Goal: Check status: Check status

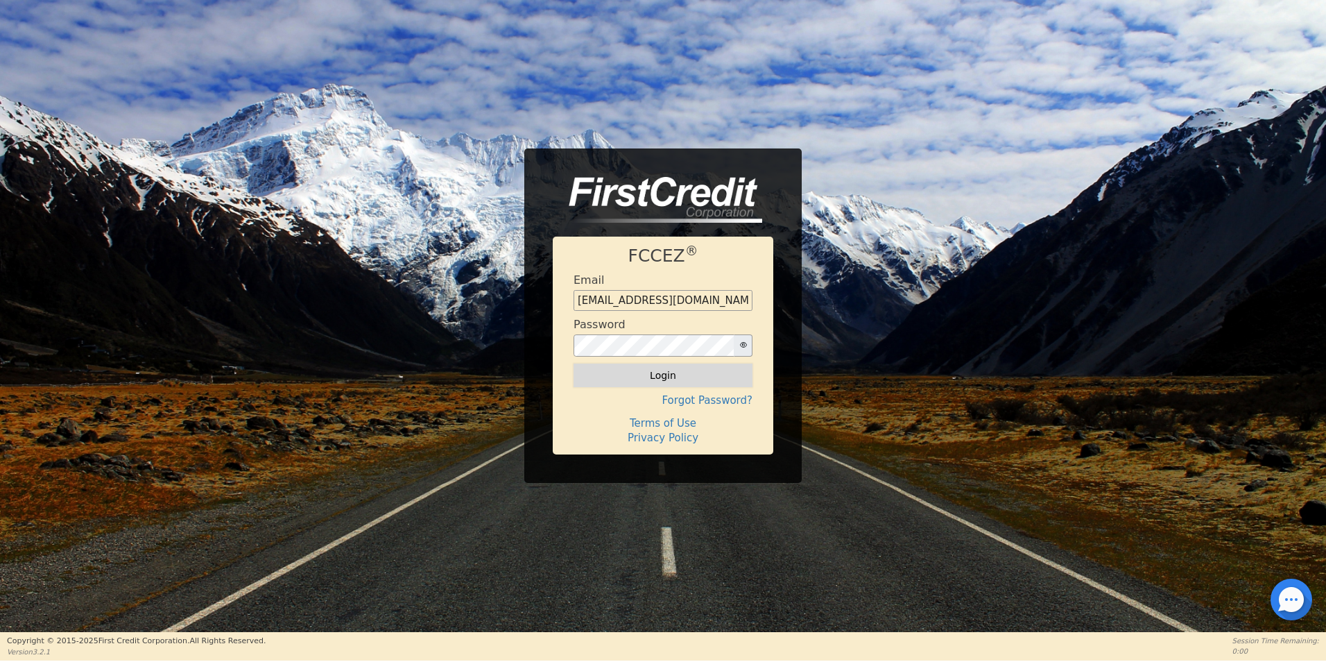
click at [747, 375] on button "Login" at bounding box center [663, 376] width 179 height 24
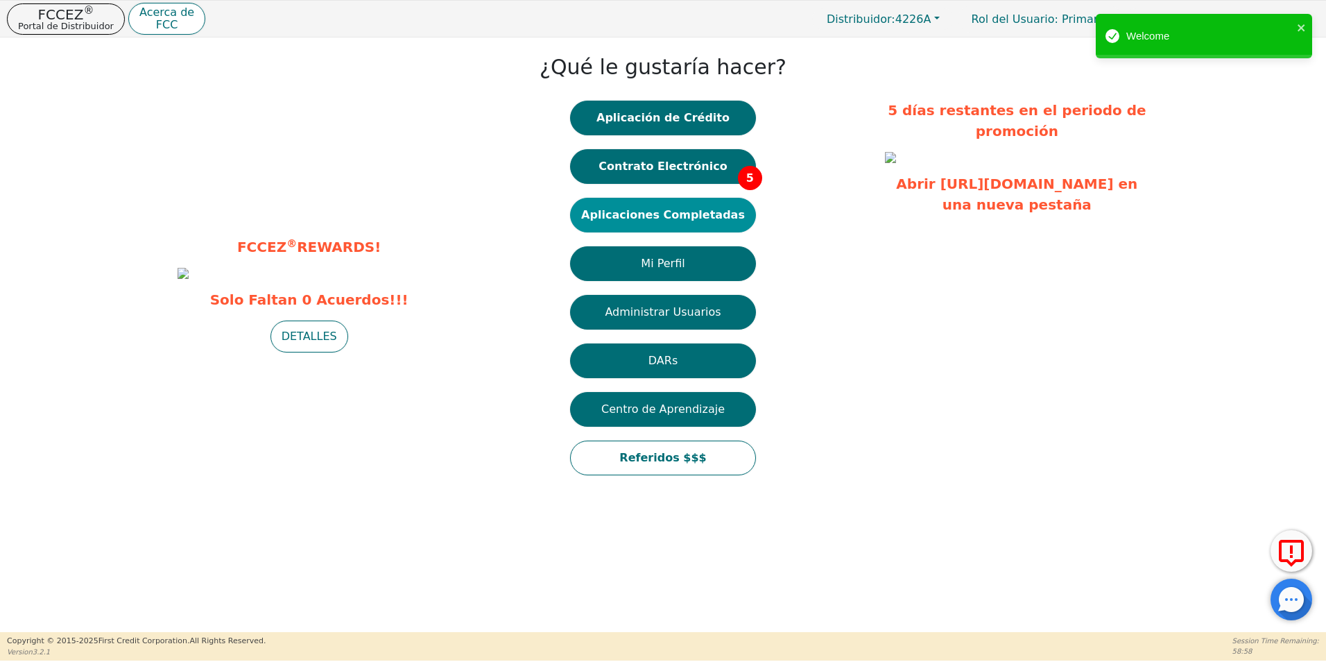
click at [690, 207] on button "Aplicaciones Completadas" at bounding box center [663, 215] width 186 height 35
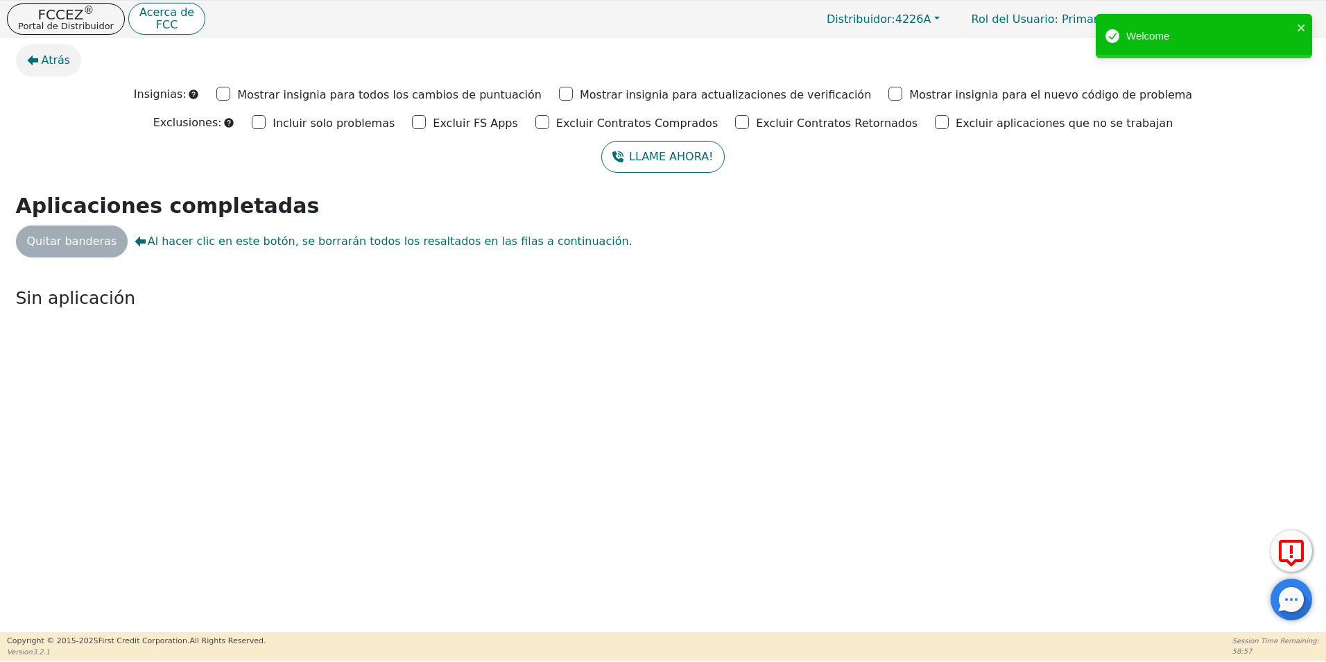
click at [31, 55] on icon "button" at bounding box center [32, 60] width 11 height 11
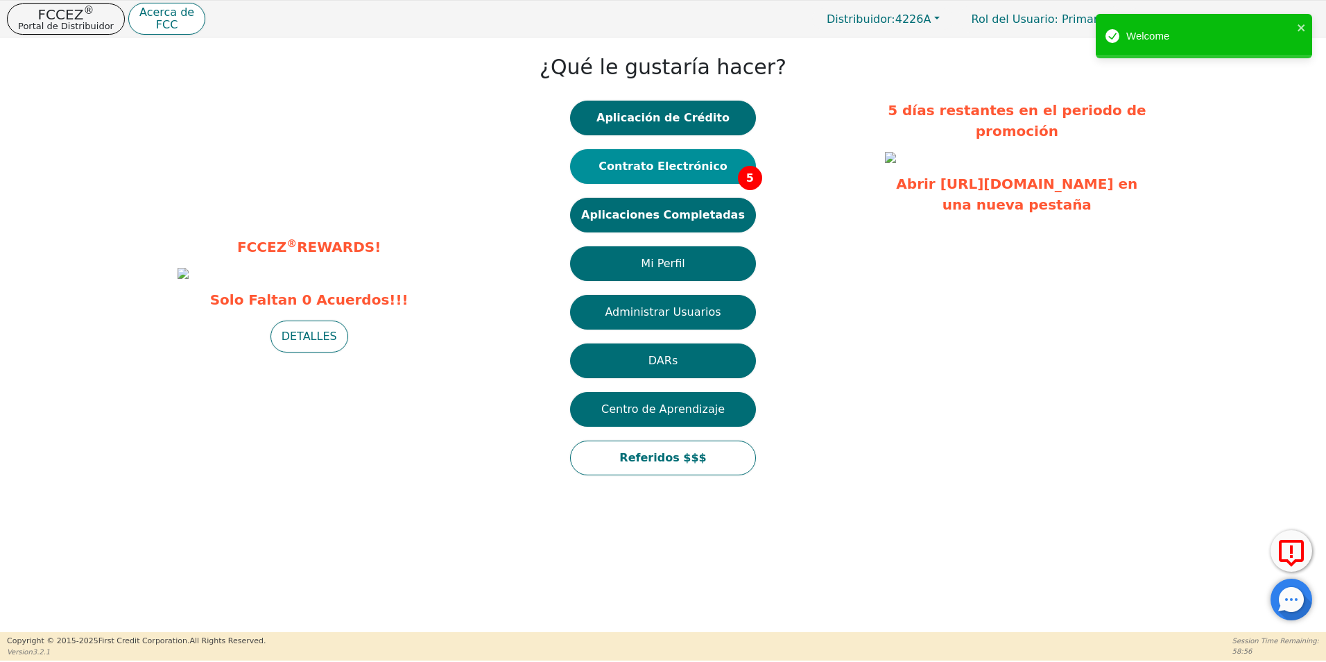
click at [691, 176] on button "Contrato Electrónico 5" at bounding box center [663, 166] width 186 height 35
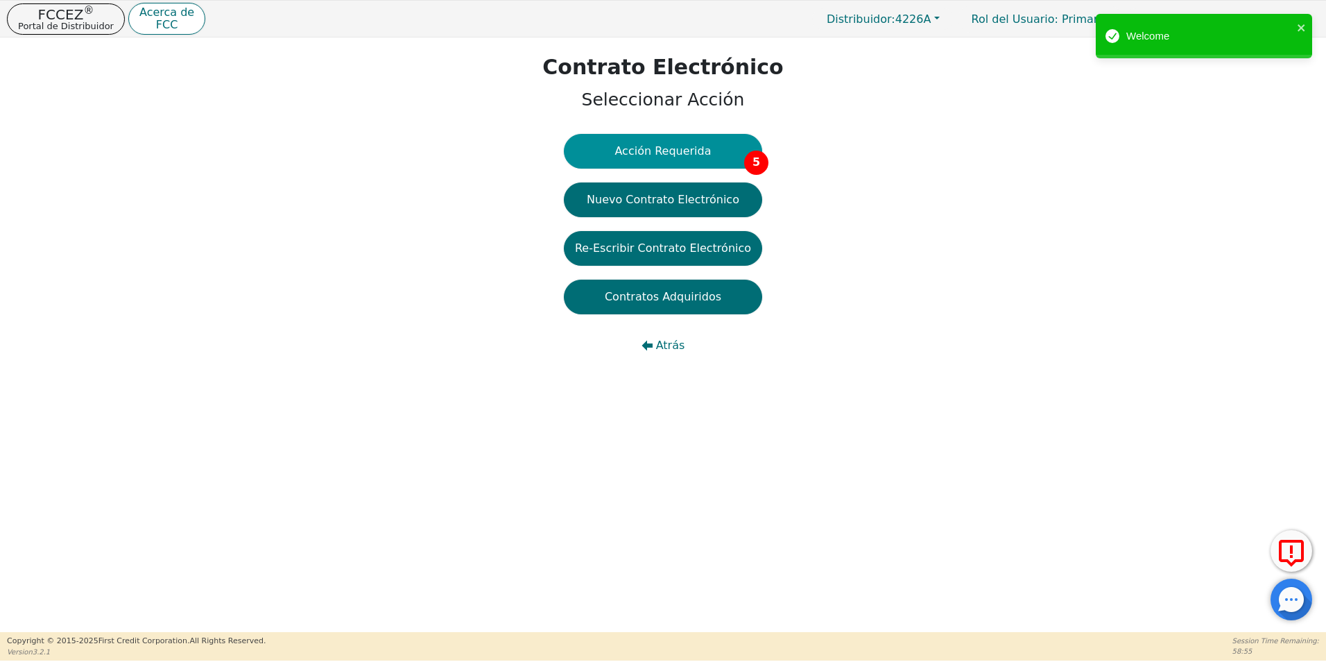
click at [744, 158] on span "5" at bounding box center [756, 163] width 24 height 24
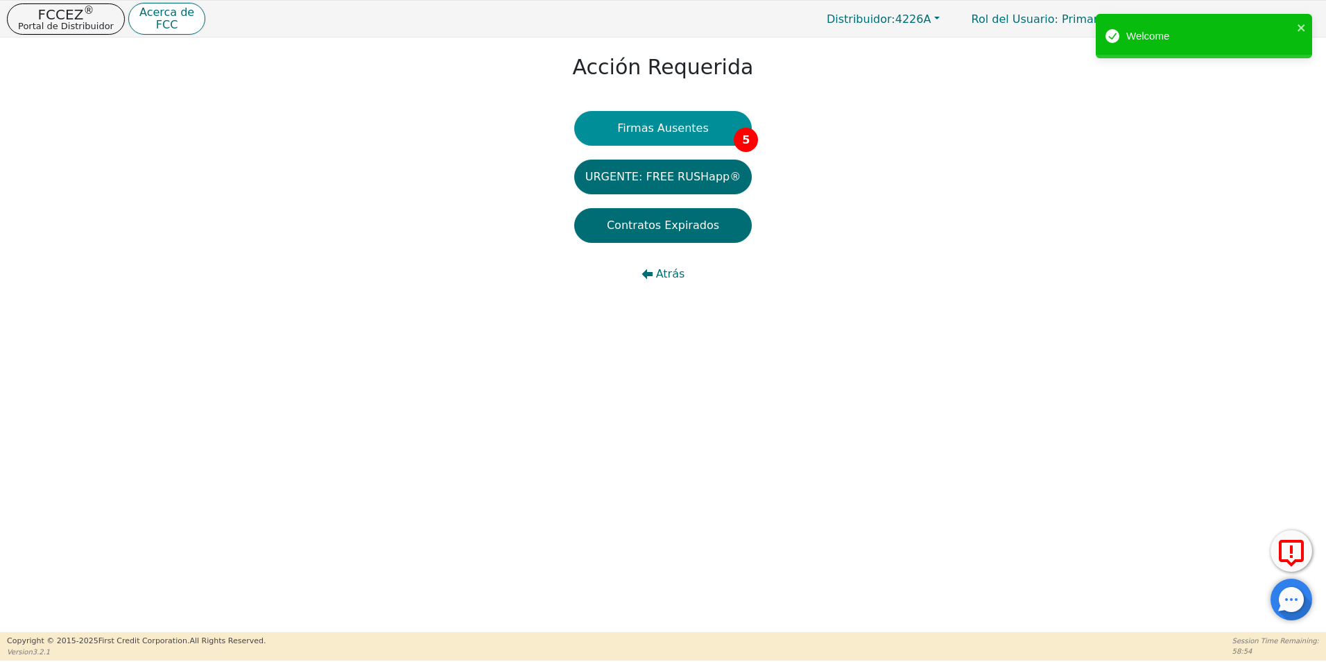
click at [711, 130] on button "Firmas Ausentes 5" at bounding box center [663, 128] width 178 height 35
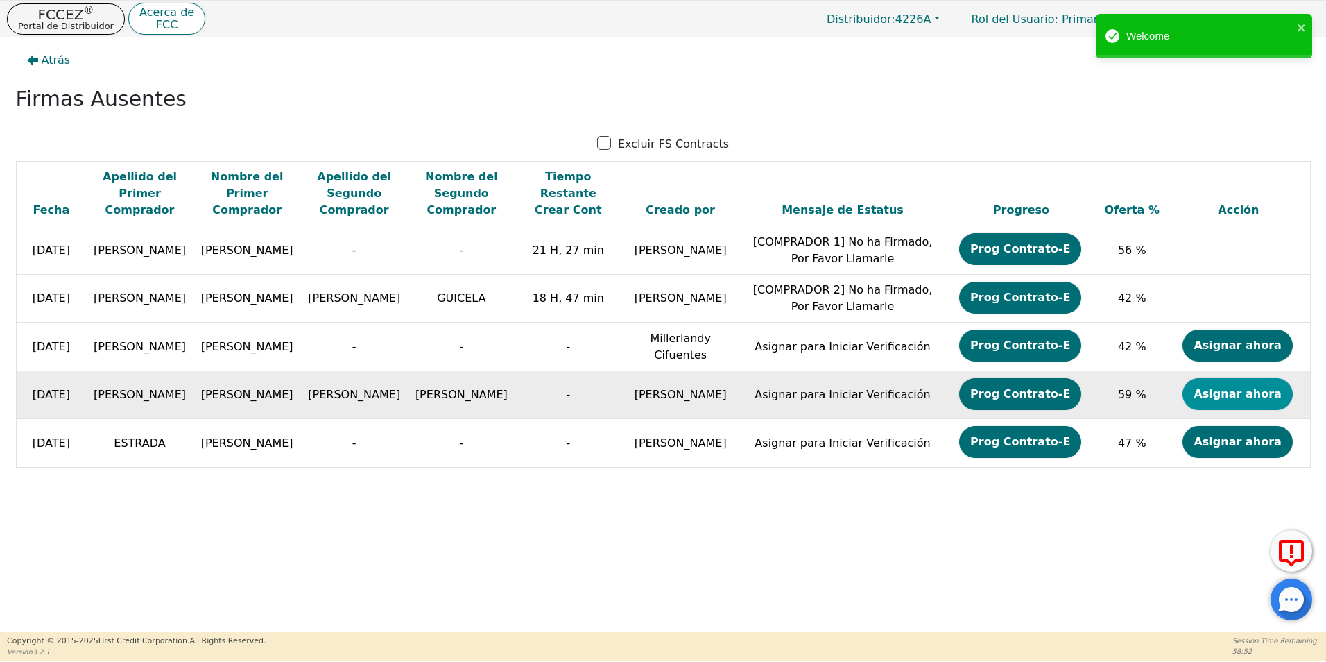
click at [1231, 392] on button "Asignar ahora" at bounding box center [1238, 394] width 110 height 32
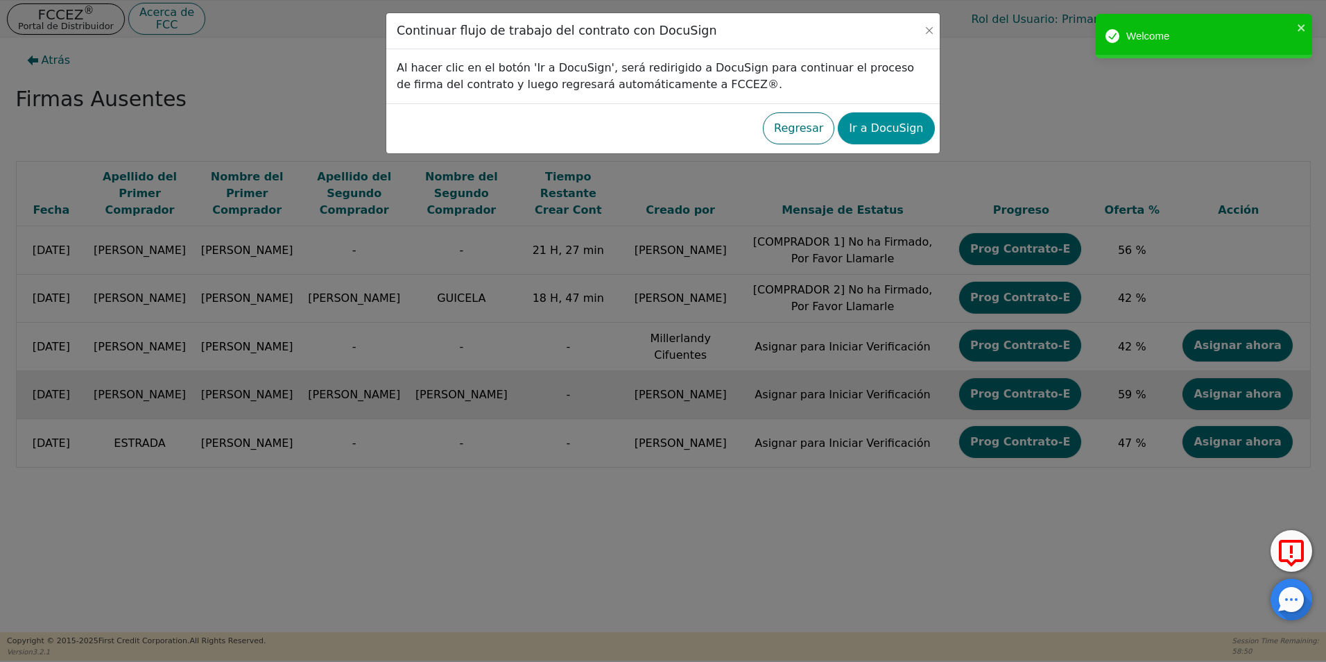
click at [880, 125] on button "Ir a DocuSign" at bounding box center [886, 128] width 96 height 32
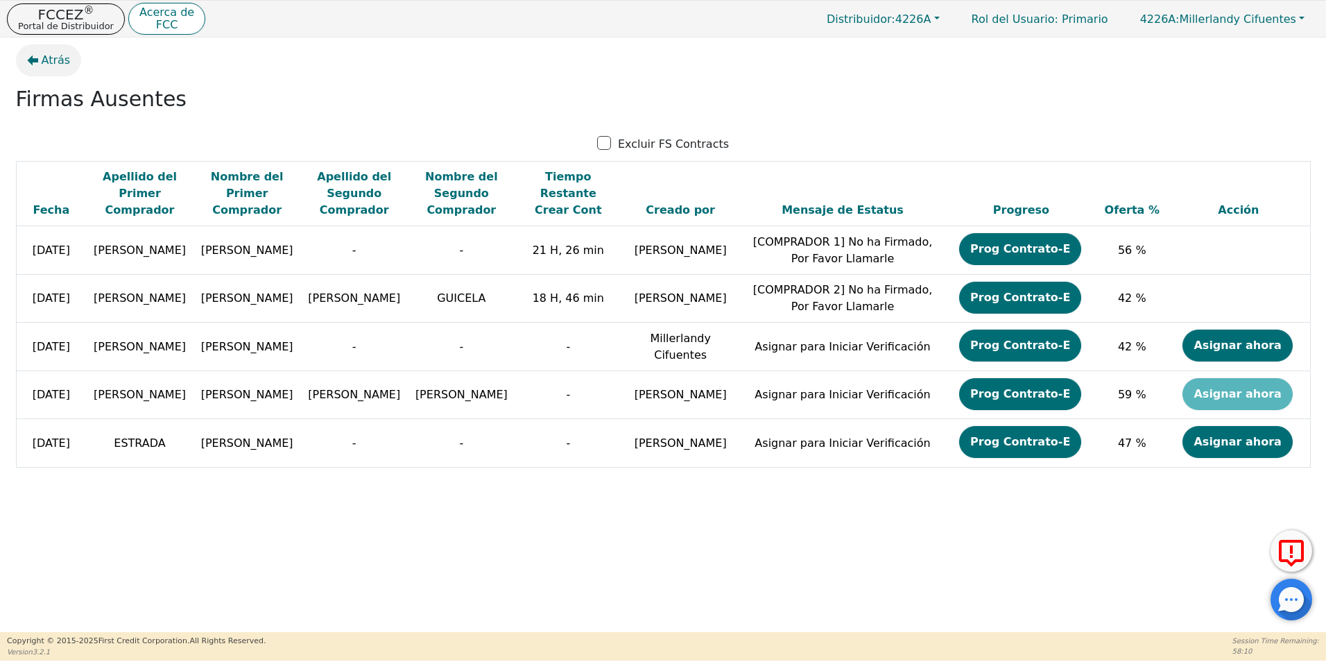
click at [58, 63] on span "Atrás" at bounding box center [56, 60] width 29 height 17
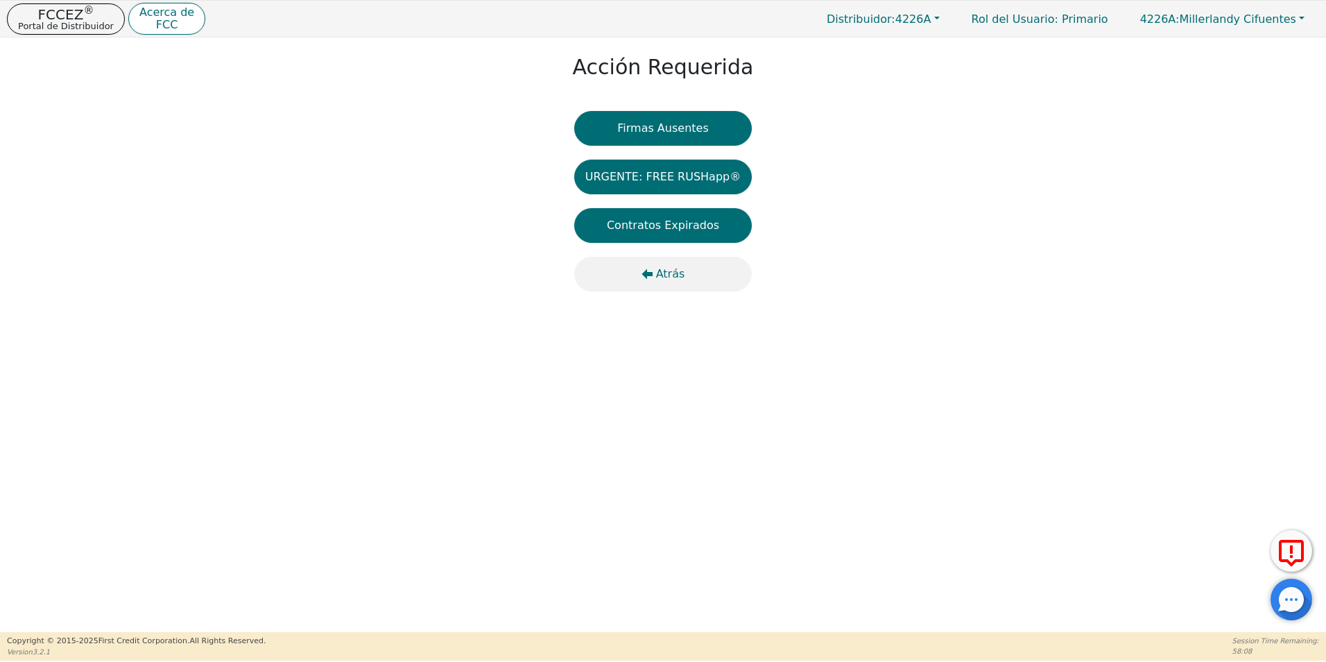
click at [653, 277] on icon "button" at bounding box center [647, 273] width 11 height 11
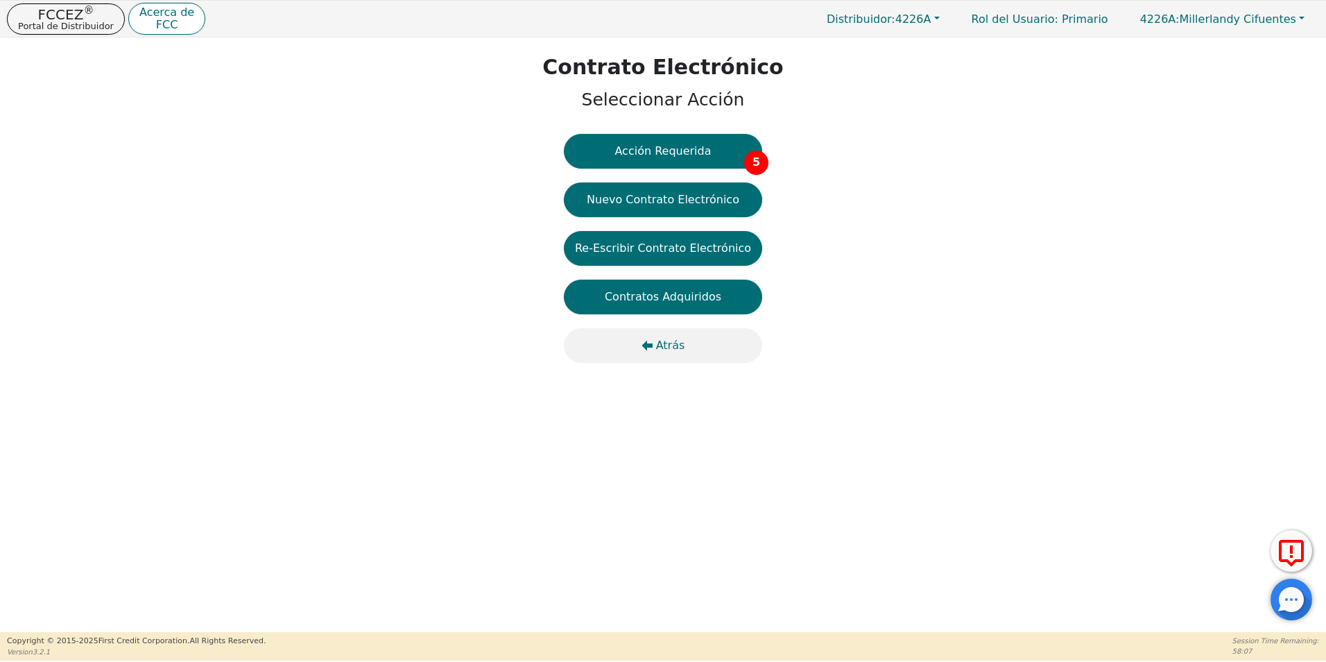
click at [657, 343] on button "Atrás" at bounding box center [663, 345] width 198 height 35
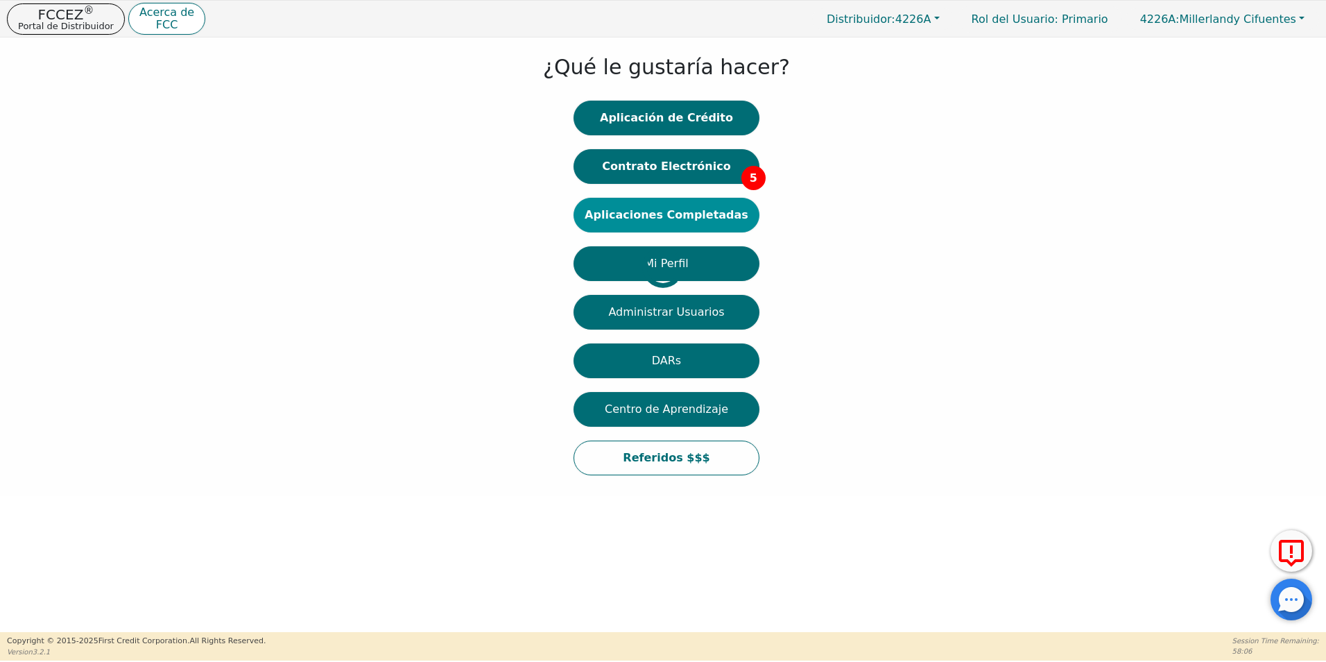
click at [669, 214] on button "Aplicaciones Completadas" at bounding box center [667, 215] width 186 height 35
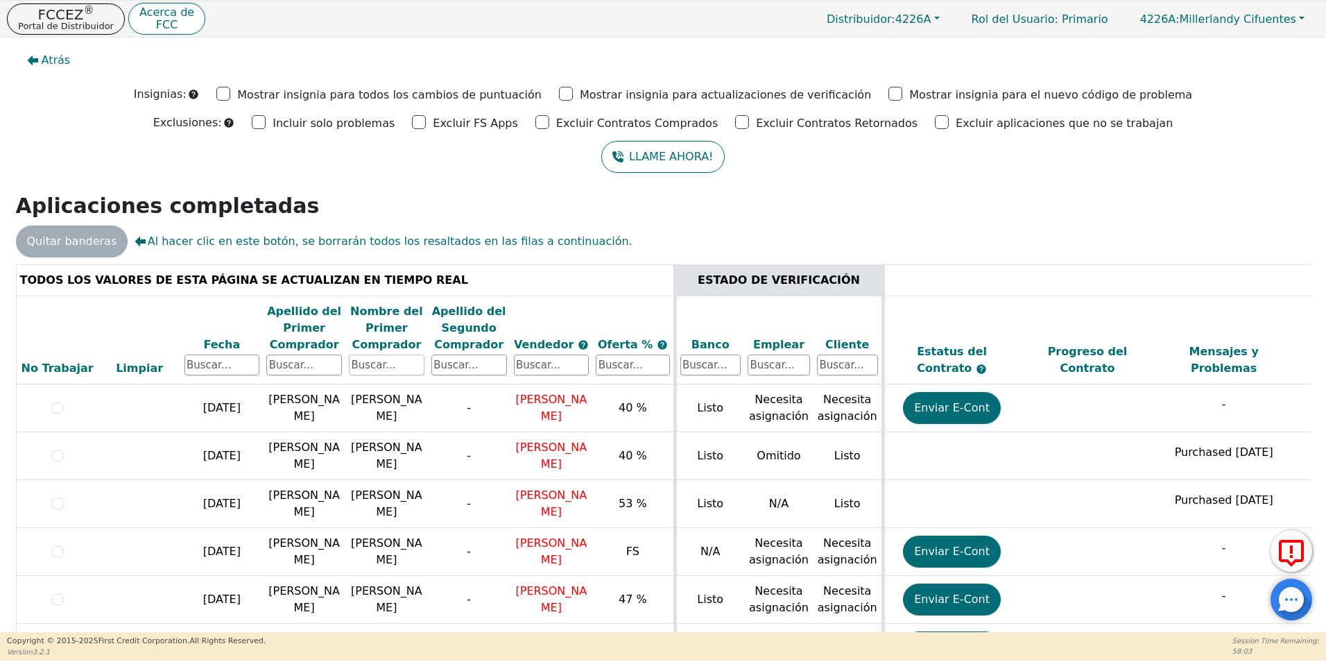
click at [379, 361] on input "text" at bounding box center [387, 364] width 76 height 21
type input "[PERSON_NAME]"
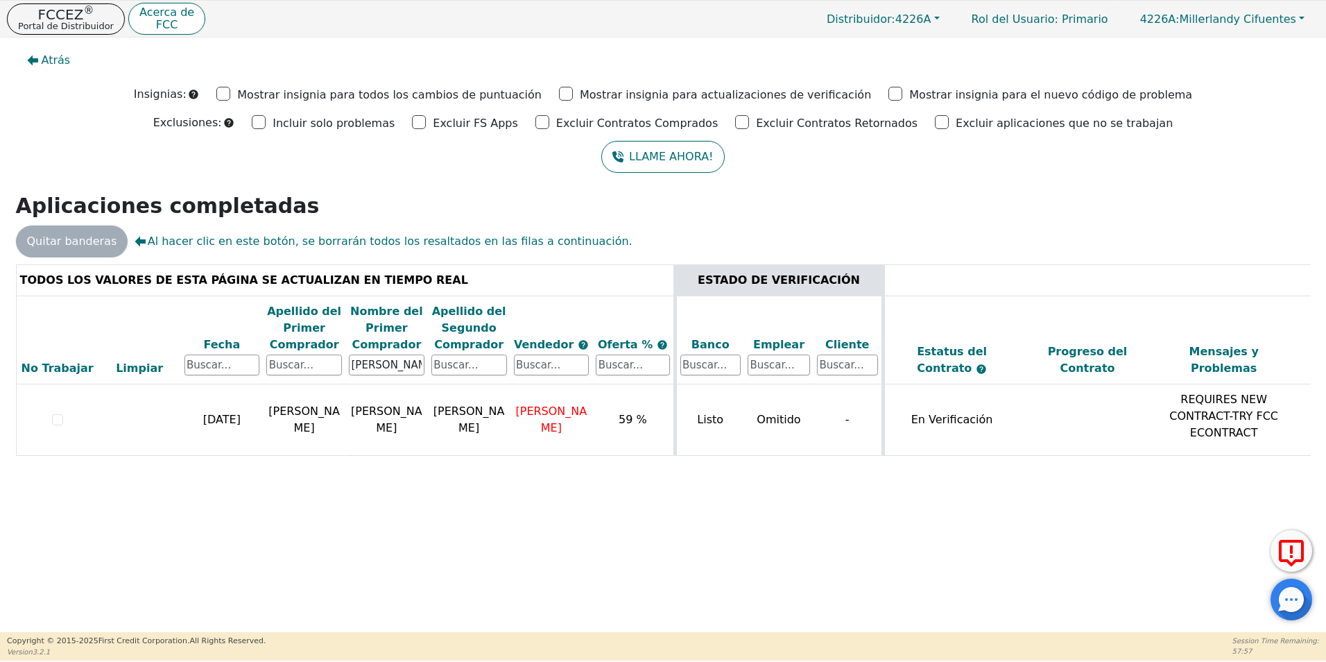
drag, startPoint x: 859, startPoint y: 477, endPoint x: 1181, endPoint y: 485, distance: 322.7
click at [1181, 485] on div "Atrás Insignias: Mostrar insignia para todos los cambios de puntuación Mostrar …" at bounding box center [663, 334] width 1326 height 595
drag, startPoint x: 1181, startPoint y: 485, endPoint x: 1032, endPoint y: 475, distance: 150.2
click at [1032, 475] on div "TODOS LOS VALORES DE ESTA PÁGINA SE ACTUALIZAN EN TIEMPO REAL ESTADO DE VERIFIC…" at bounding box center [663, 371] width 1295 height 214
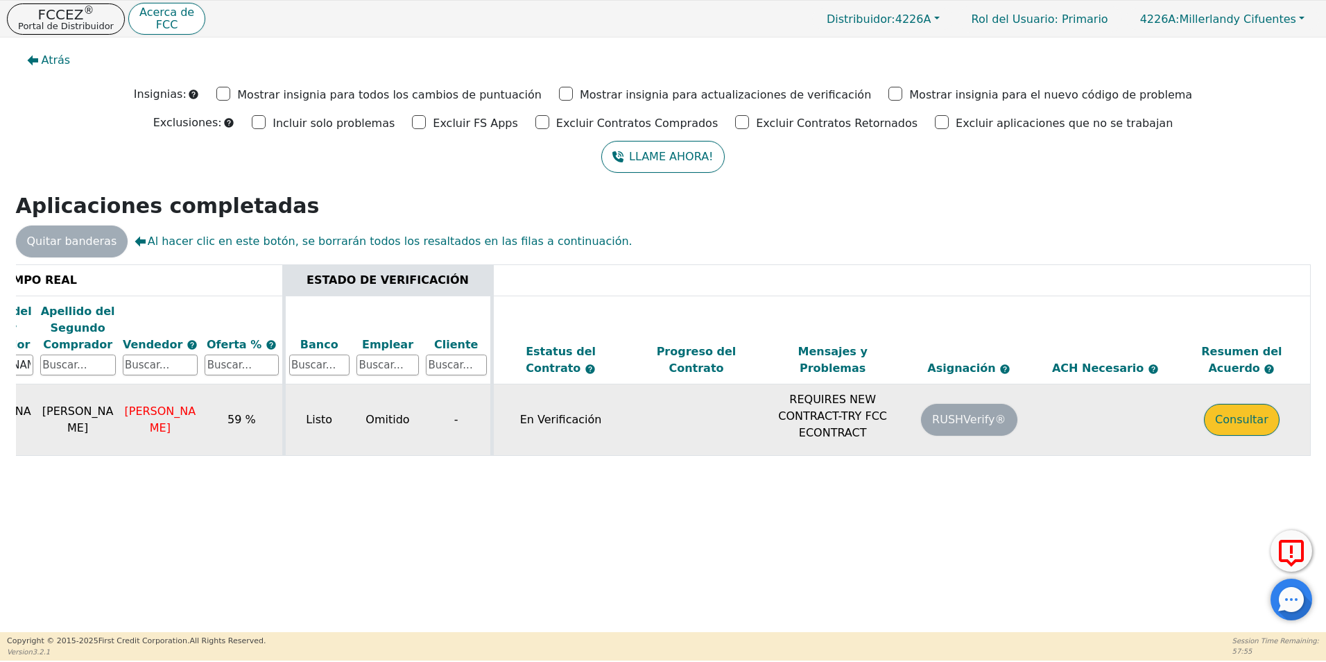
click at [1224, 420] on button "Consultar" at bounding box center [1242, 420] width 76 height 32
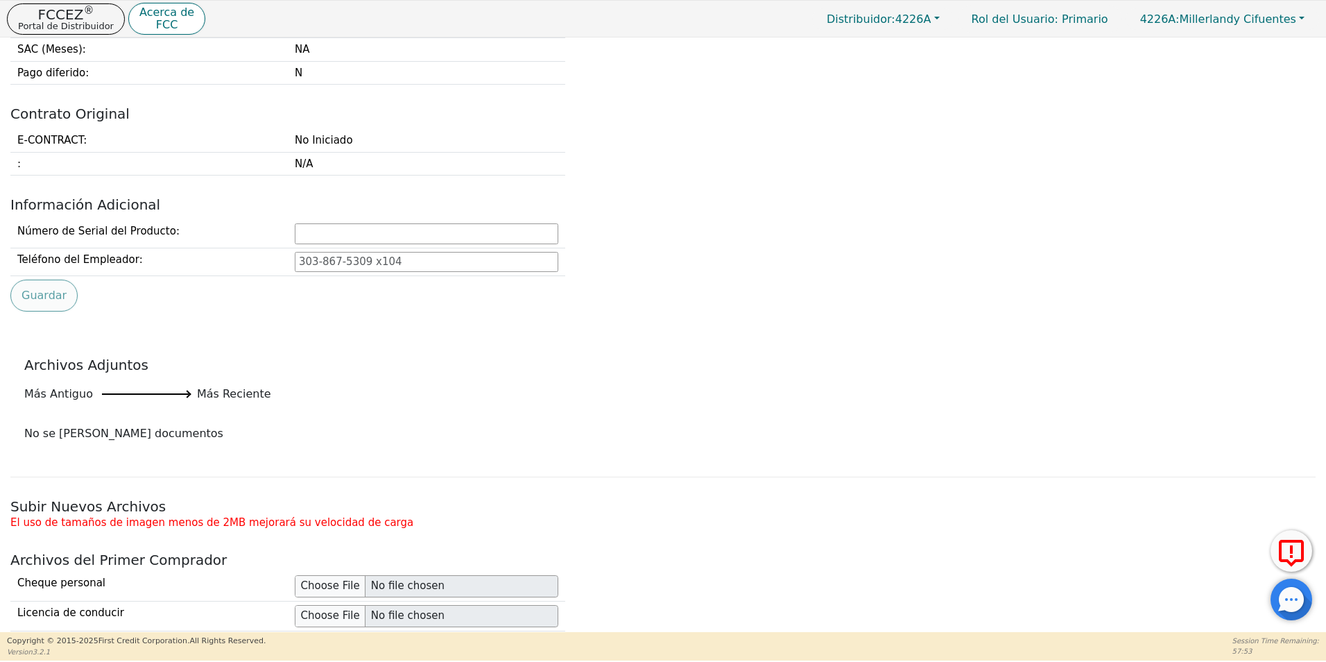
type input "978-735-7475"
type input "Xiomaralopez8@gmail.com"
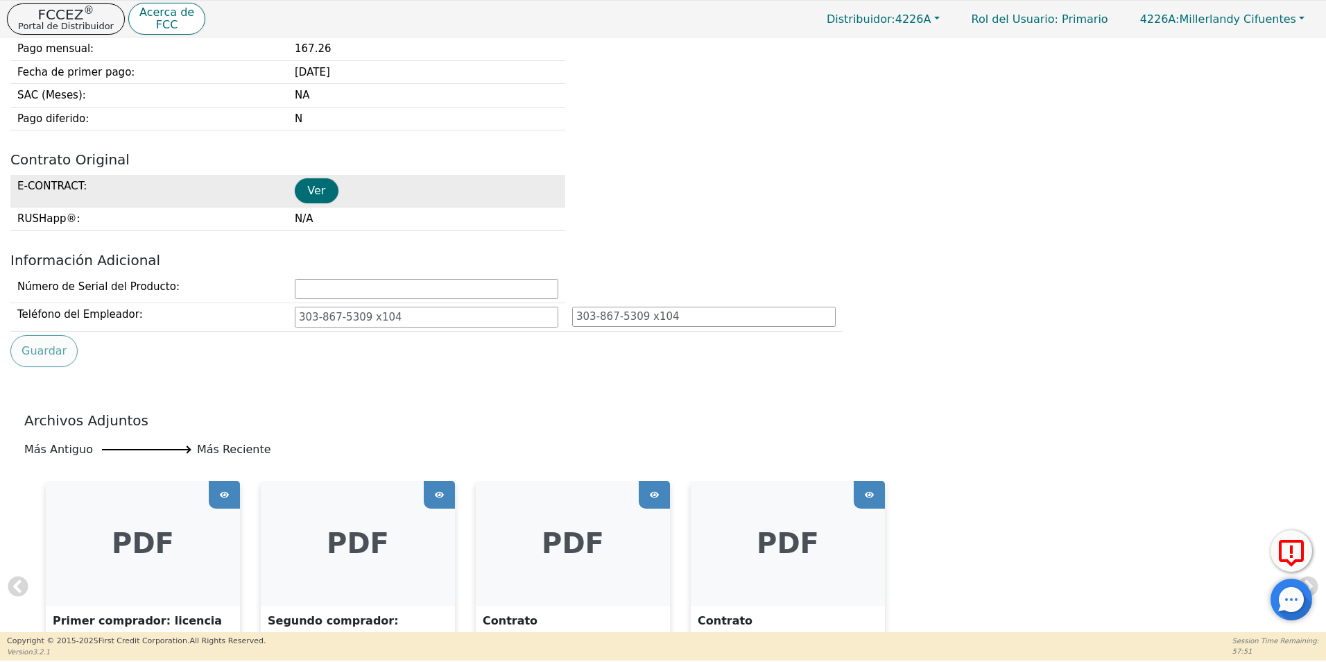
scroll to position [555, 0]
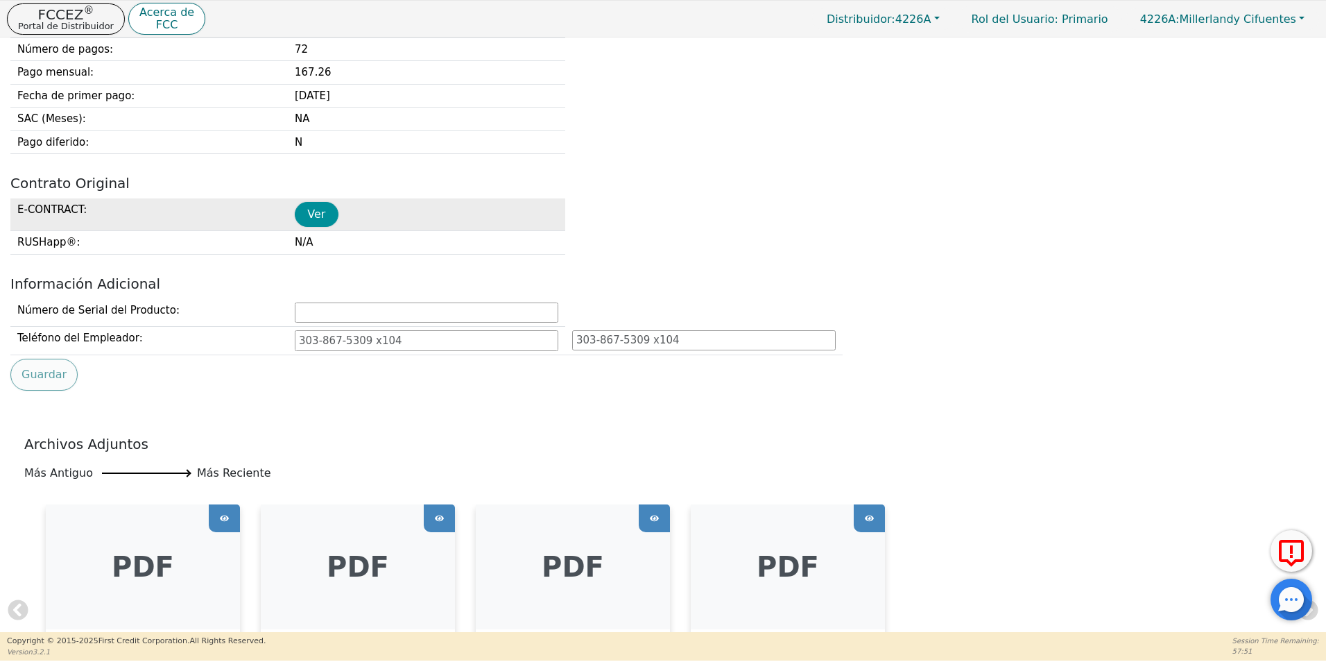
click at [328, 215] on button "Ver" at bounding box center [317, 214] width 44 height 25
